Goal: Task Accomplishment & Management: Manage account settings

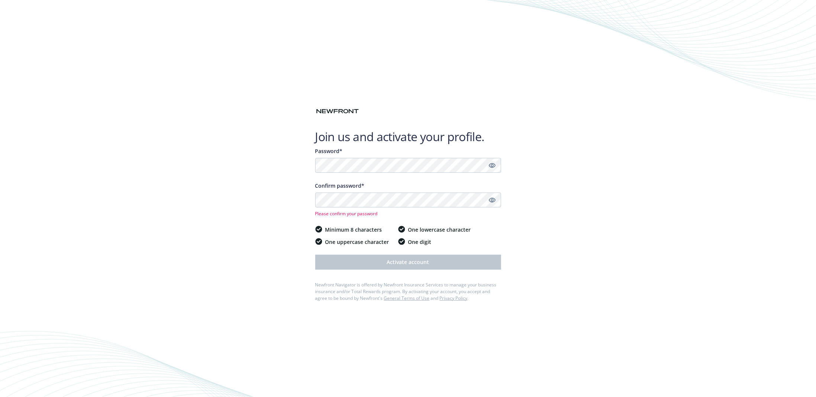
click at [494, 162] on icon "Show password" at bounding box center [492, 165] width 7 height 7
click at [371, 203] on div "Please confirm your password" at bounding box center [408, 204] width 186 height 24
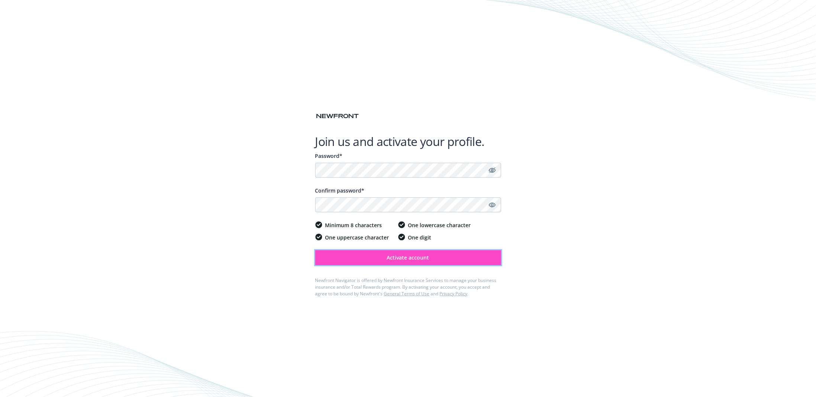
click at [369, 256] on button "Activate account" at bounding box center [408, 257] width 186 height 15
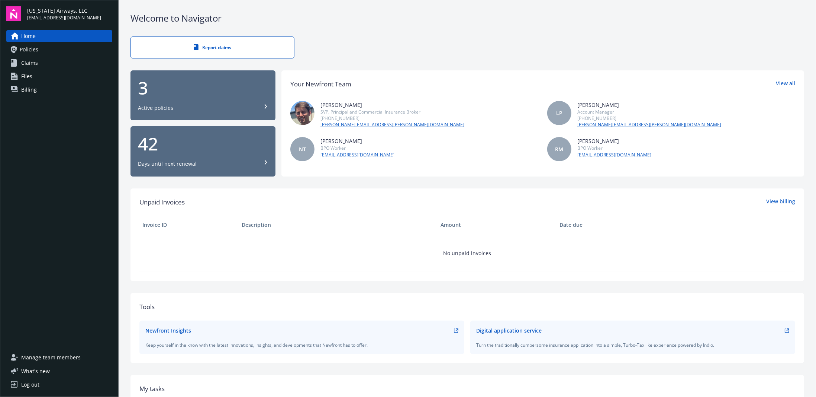
click at [187, 99] on div "3 Active policies" at bounding box center [203, 95] width 130 height 33
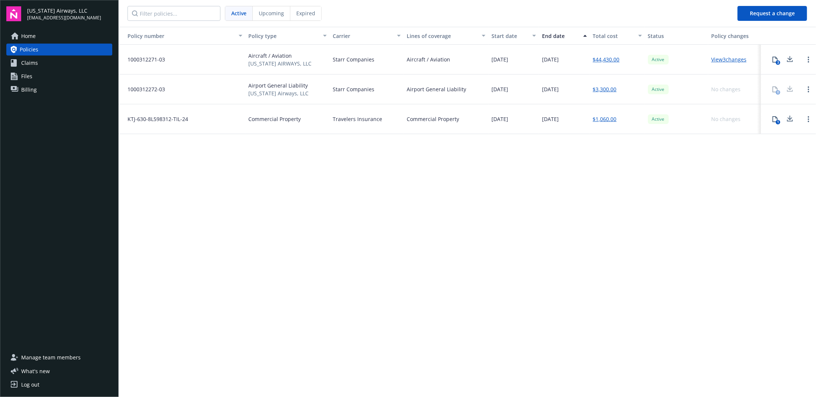
click at [728, 60] on link "View 3 changes" at bounding box center [729, 59] width 35 height 7
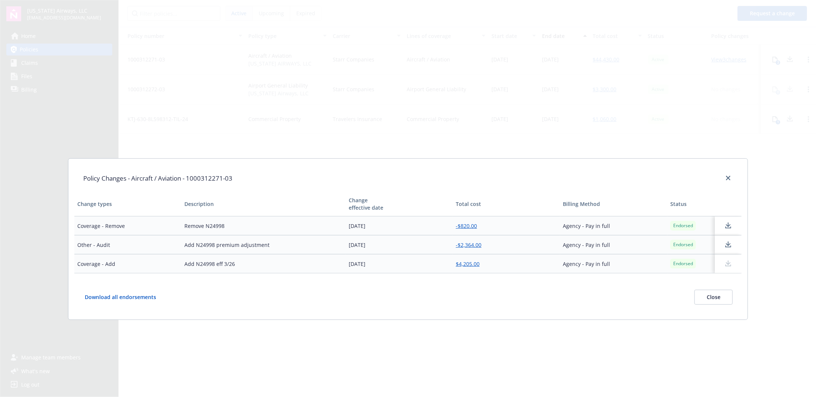
click at [728, 60] on div "Policy Changes - Aircraft / Aviation - 1000312271-03 Change types Description C…" at bounding box center [408, 198] width 816 height 397
click at [728, 178] on icon "close" at bounding box center [728, 178] width 4 height 4
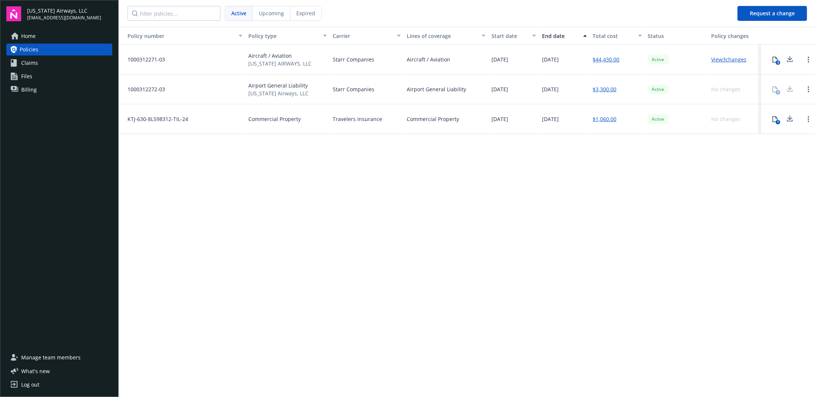
click at [151, 59] on span "1000312271-03" at bounding box center [144, 59] width 44 height 8
click at [271, 57] on span "Aircraft / Aviation" at bounding box center [279, 56] width 63 height 8
click at [774, 62] on button "3" at bounding box center [775, 59] width 15 height 15
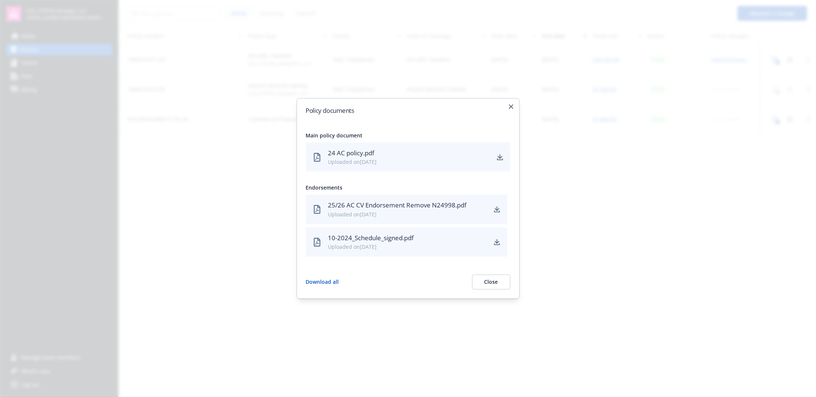
click at [500, 156] on icon "download" at bounding box center [500, 156] width 5 height 4
click at [499, 242] on icon "download" at bounding box center [497, 242] width 6 height 6
click at [501, 157] on icon "download" at bounding box center [500, 156] width 5 height 4
click at [513, 106] on icon "button" at bounding box center [511, 106] width 4 height 4
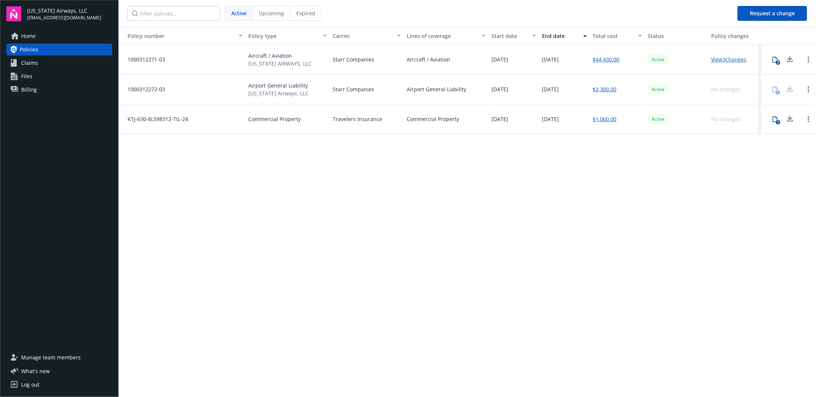
click at [27, 39] on span "Home" at bounding box center [28, 36] width 15 height 12
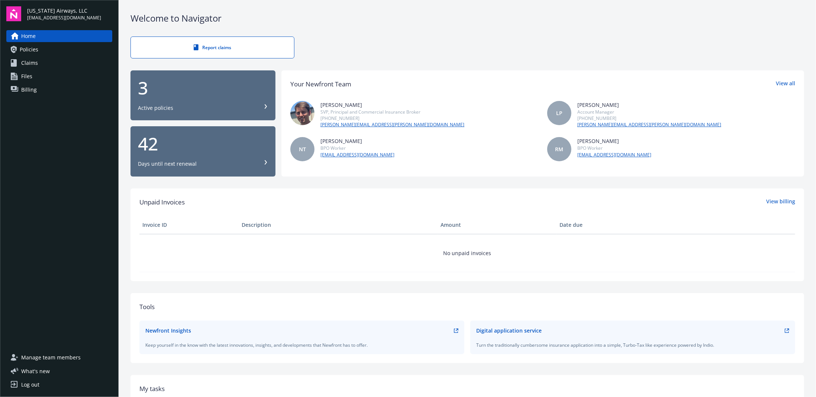
click at [158, 161] on div "Days until next renewal" at bounding box center [167, 163] width 59 height 7
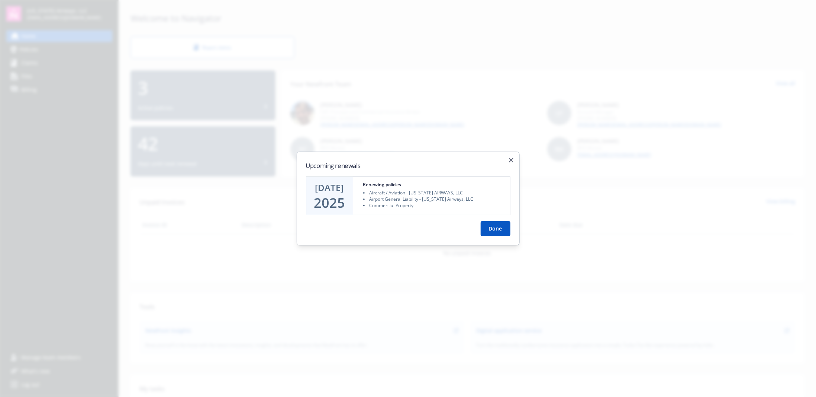
click at [494, 225] on button "Done" at bounding box center [496, 228] width 30 height 15
